Goal: Information Seeking & Learning: Find specific fact

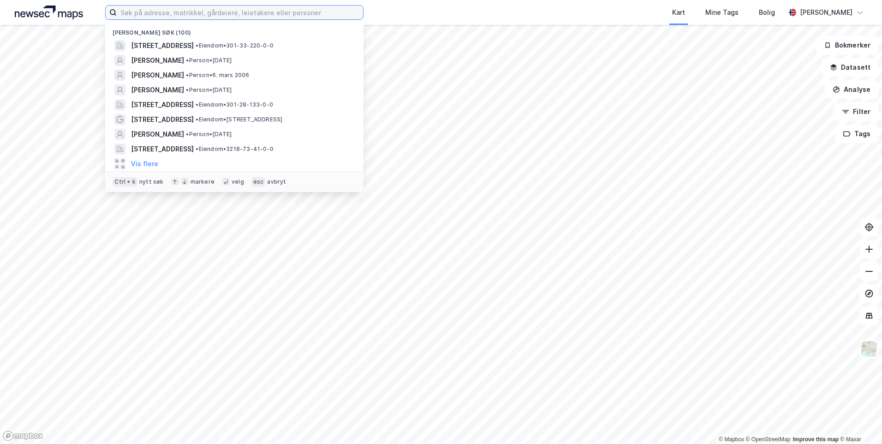
click at [255, 18] on input at bounding box center [240, 13] width 246 height 14
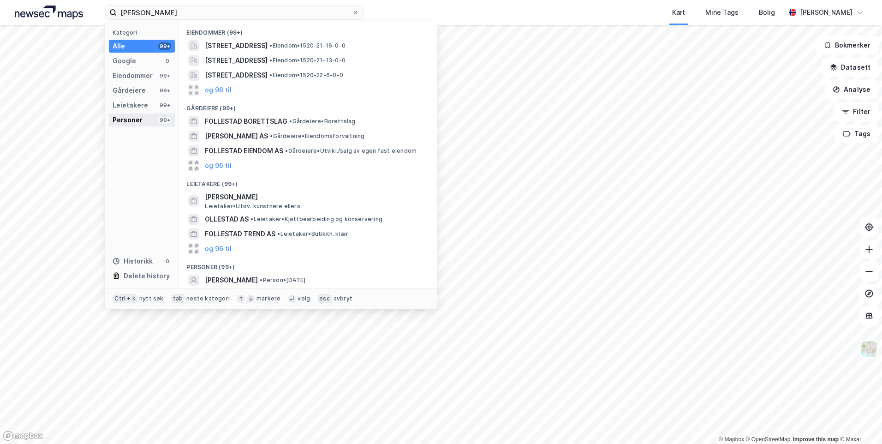
click at [138, 115] on div "Personer" at bounding box center [128, 119] width 30 height 11
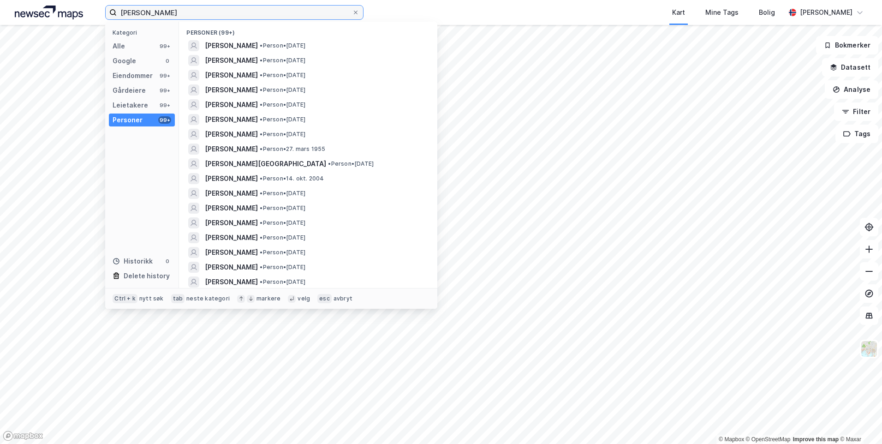
click at [226, 15] on input "[PERSON_NAME]" at bounding box center [234, 13] width 235 height 14
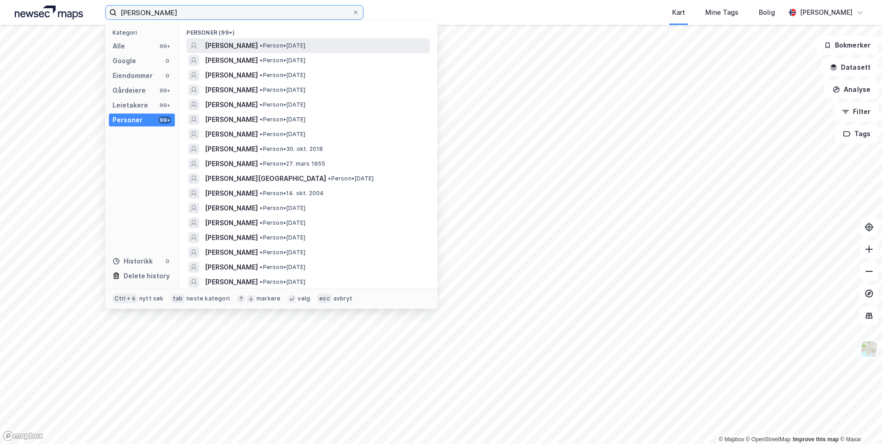
type input "[PERSON_NAME]"
click at [222, 47] on span "[PERSON_NAME]" at bounding box center [231, 45] width 53 height 11
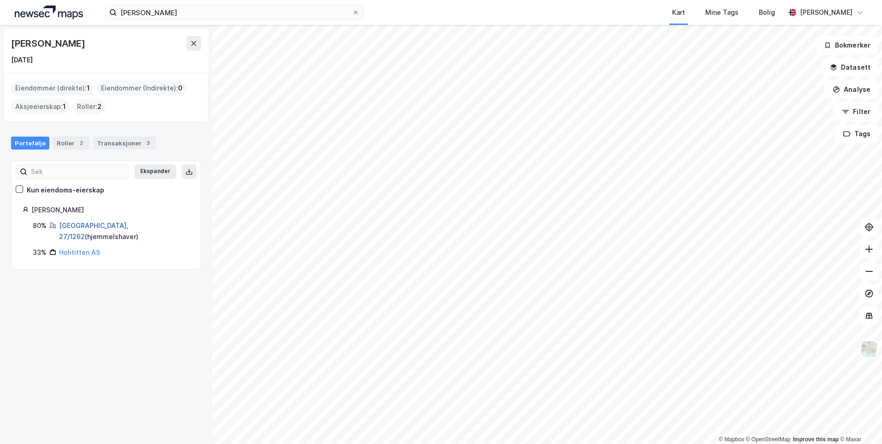
click at [87, 224] on link "[GEOGRAPHIC_DATA], 27/1262" at bounding box center [93, 231] width 69 height 19
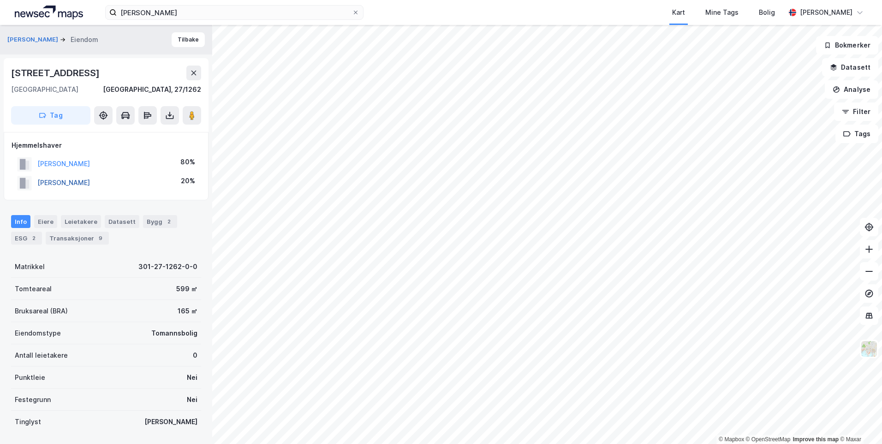
click at [0, 0] on button "[PERSON_NAME]" at bounding box center [0, 0] width 0 height 0
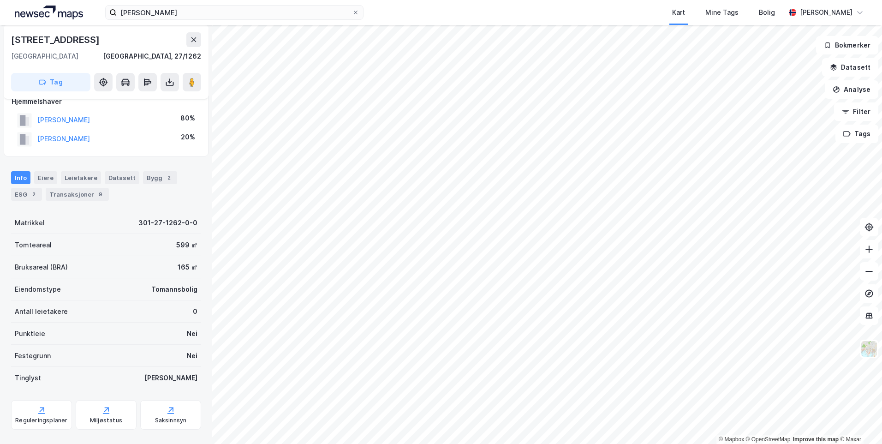
scroll to position [44, 0]
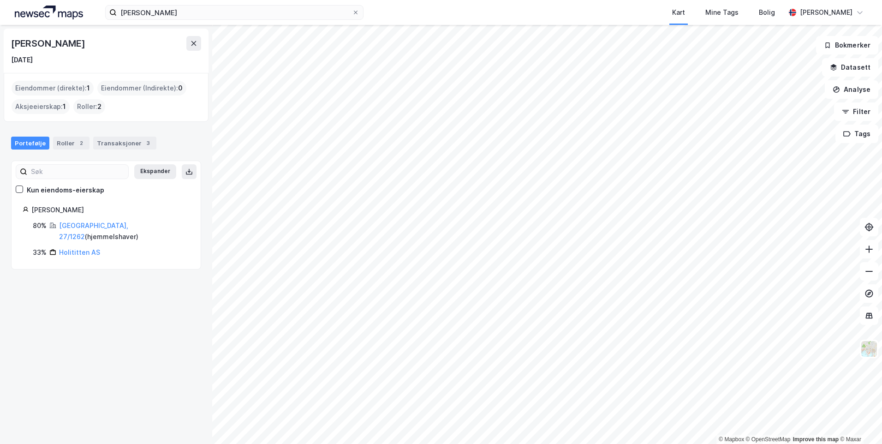
click at [72, 247] on div "Holititten AS" at bounding box center [79, 252] width 41 height 11
click at [67, 248] on link "Holititten AS" at bounding box center [79, 252] width 41 height 8
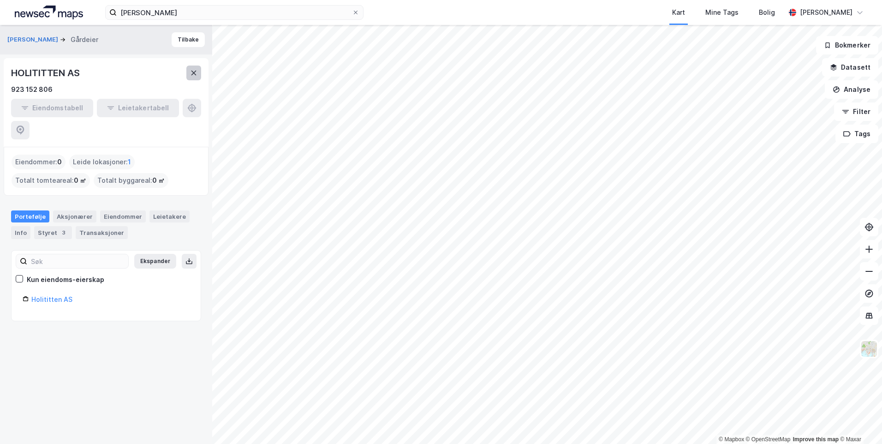
click at [191, 77] on button at bounding box center [193, 73] width 15 height 15
